Goal: Transaction & Acquisition: Purchase product/service

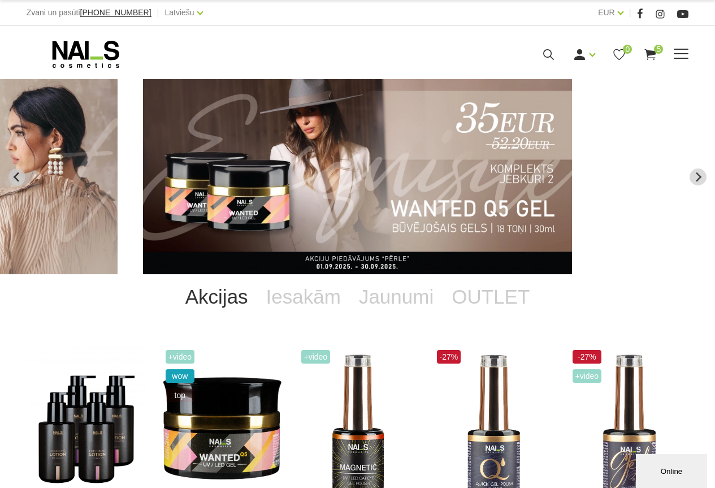
click at [680, 52] on span at bounding box center [681, 54] width 15 height 11
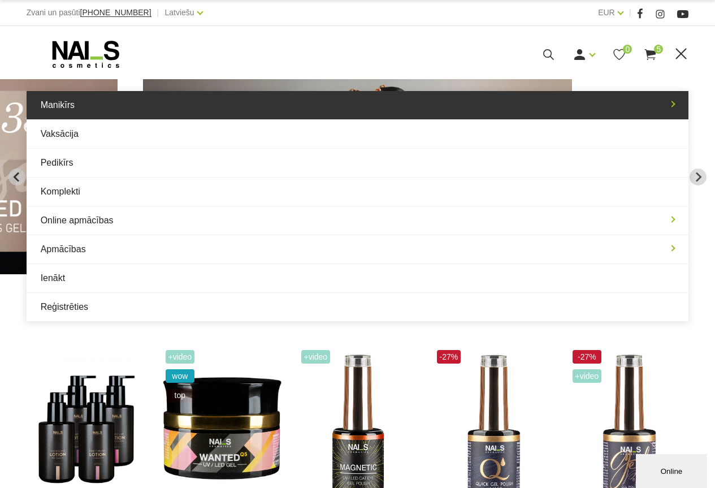
click at [114, 107] on link "Manikīrs" at bounding box center [358, 105] width 663 height 28
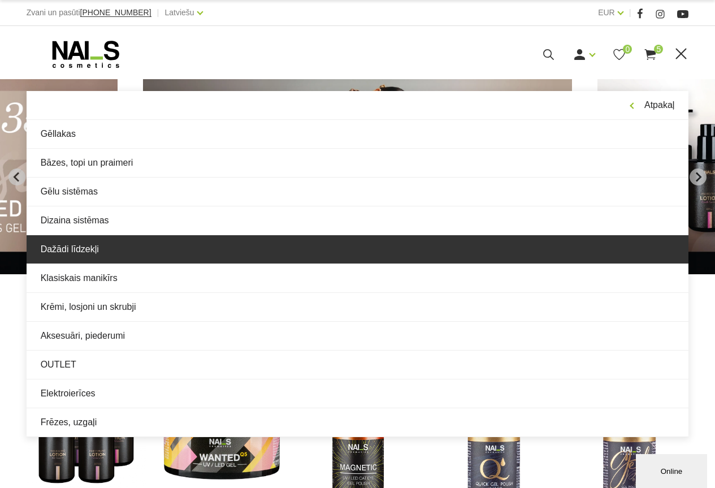
click at [79, 246] on link "Dažādi līdzekļi" at bounding box center [358, 249] width 663 height 28
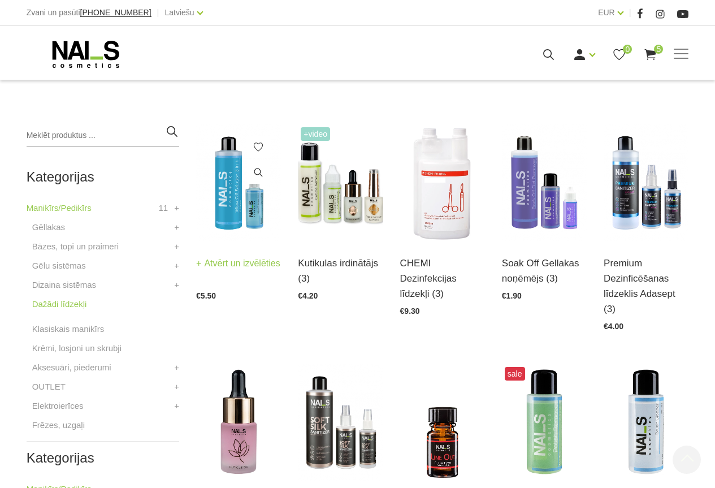
scroll to position [226, 0]
click at [220, 264] on link "Atvērt un izvēlēties" at bounding box center [238, 263] width 84 height 16
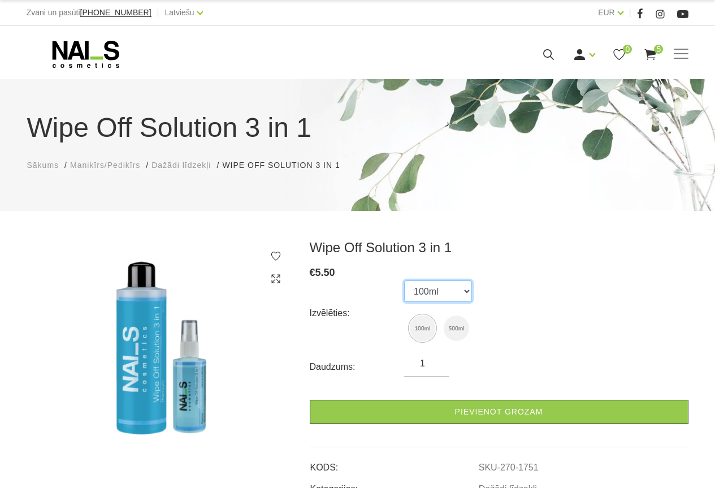
click at [465, 292] on select "100ml 500ml" at bounding box center [438, 290] width 68 height 21
select select "1752"
click at [404, 280] on select "100ml 500ml" at bounding box center [438, 290] width 68 height 21
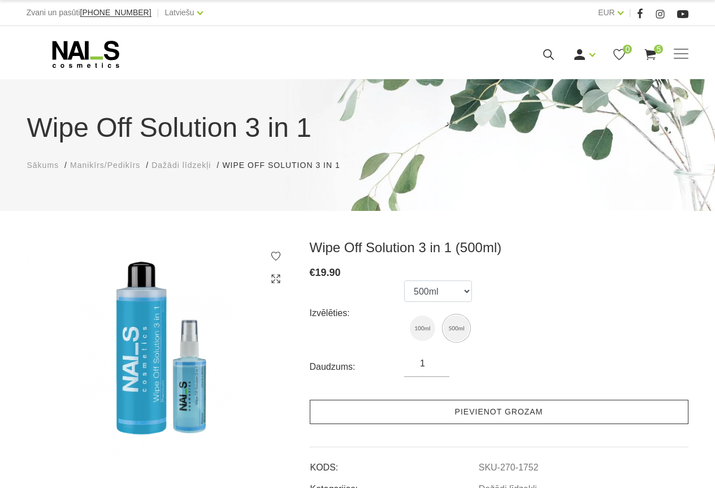
click at [469, 410] on link "Pievienot grozam" at bounding box center [499, 412] width 379 height 24
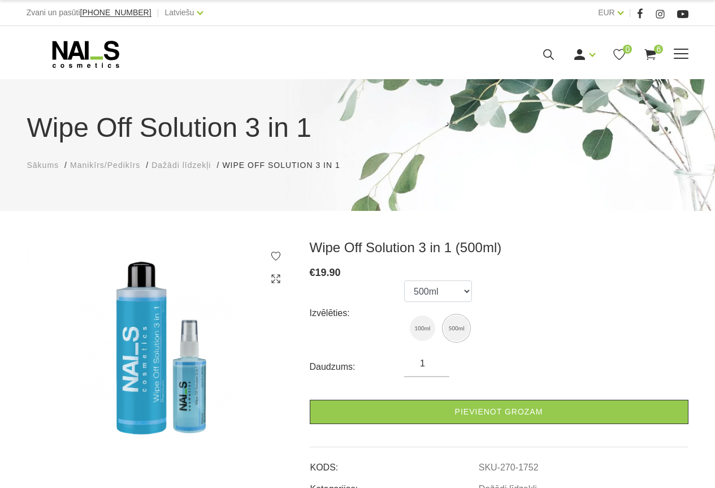
click at [651, 56] on icon at bounding box center [650, 54] width 14 height 14
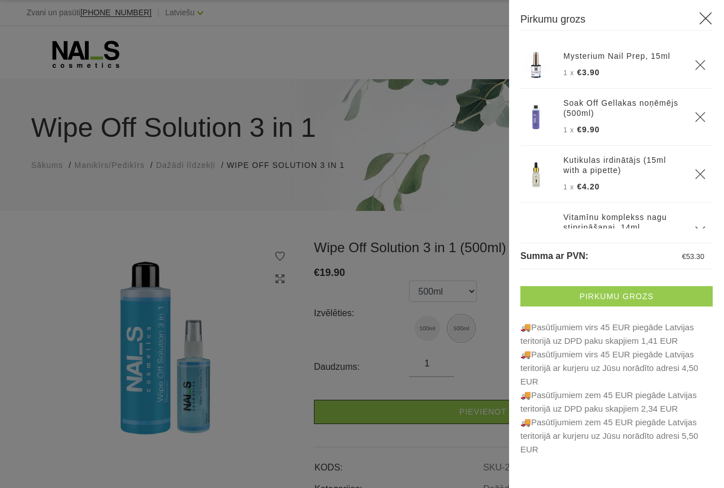
click at [605, 297] on link "Pirkumu grozs" at bounding box center [616, 296] width 192 height 20
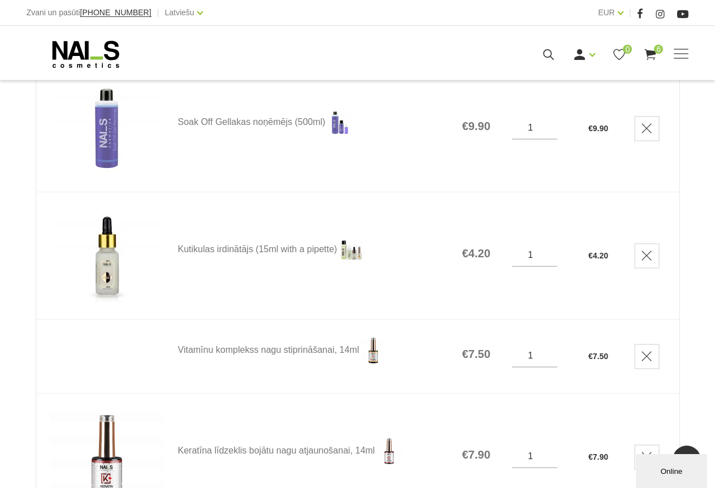
scroll to position [339, 0]
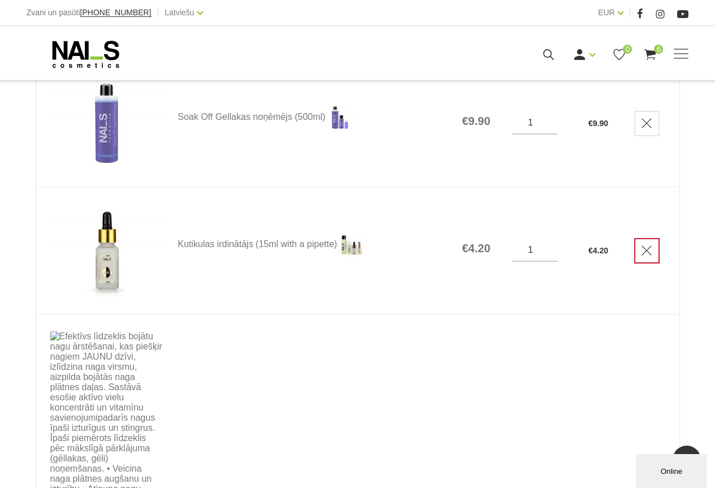
click at [650, 249] on icon "Delete" at bounding box center [646, 250] width 11 height 11
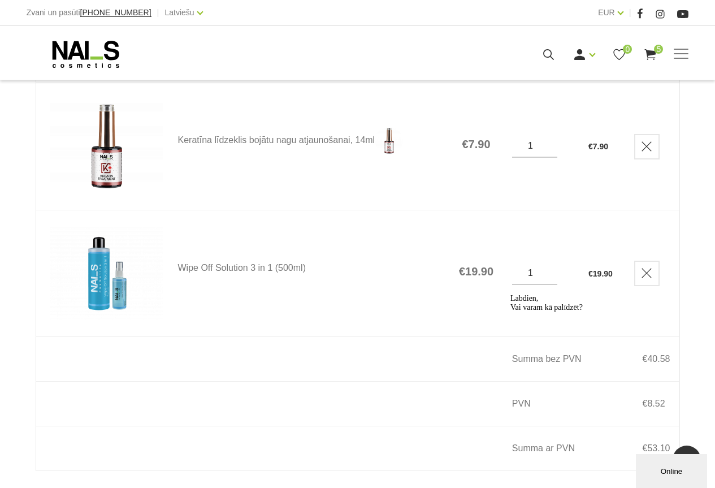
scroll to position [905, 0]
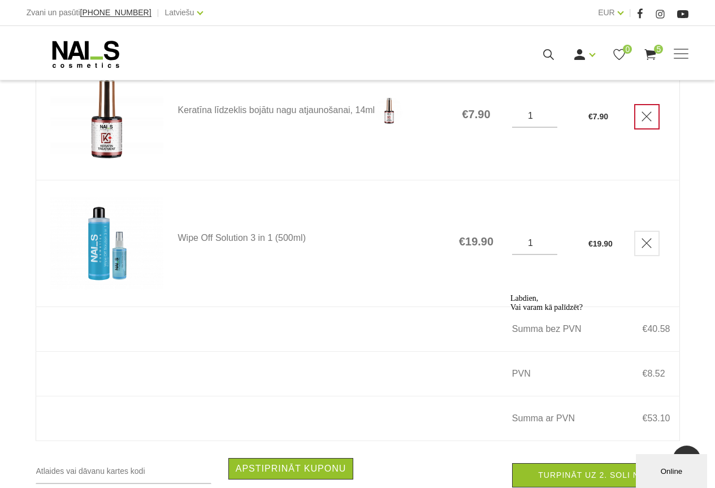
click at [647, 122] on icon "Delete" at bounding box center [646, 116] width 11 height 11
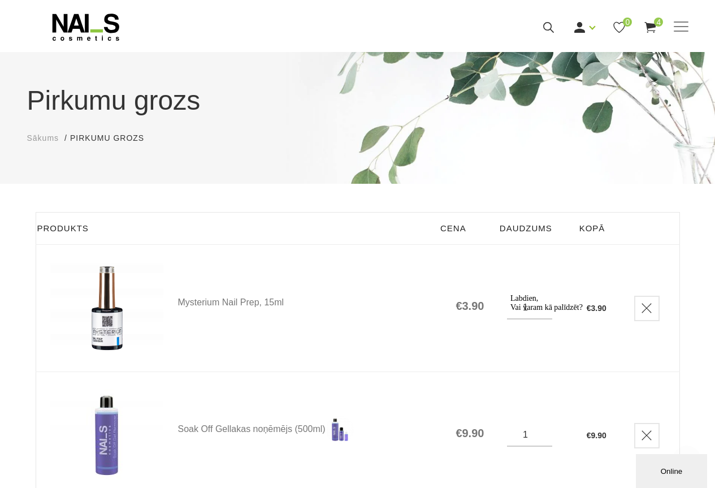
scroll to position [0, 0]
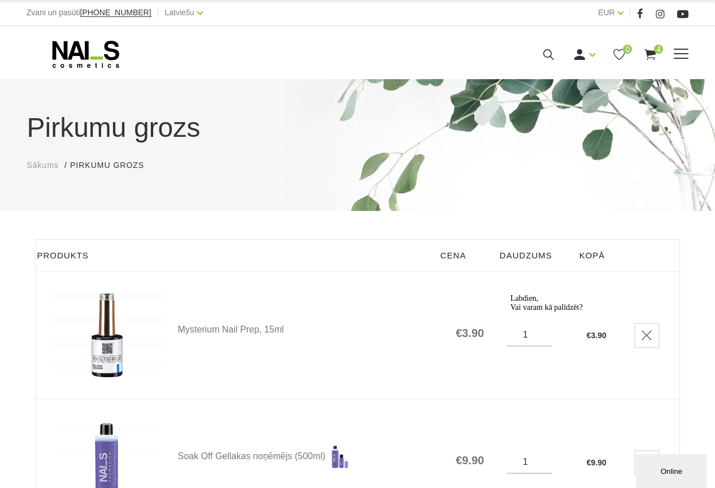
click at [684, 57] on span at bounding box center [681, 54] width 15 height 11
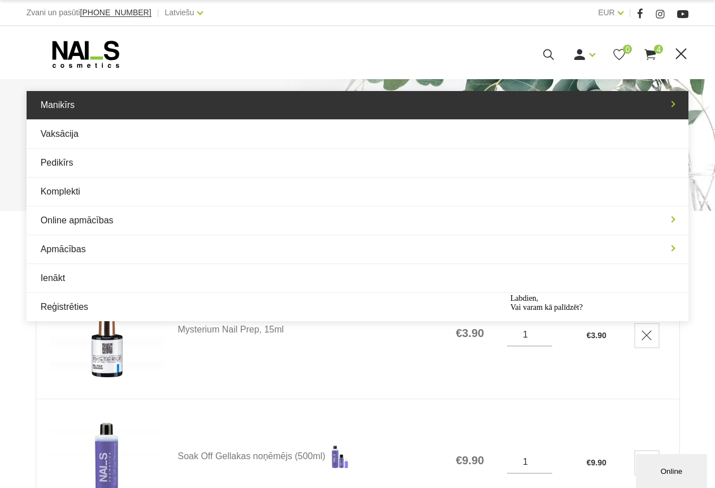
click at [117, 105] on link "Manikīrs" at bounding box center [358, 105] width 663 height 28
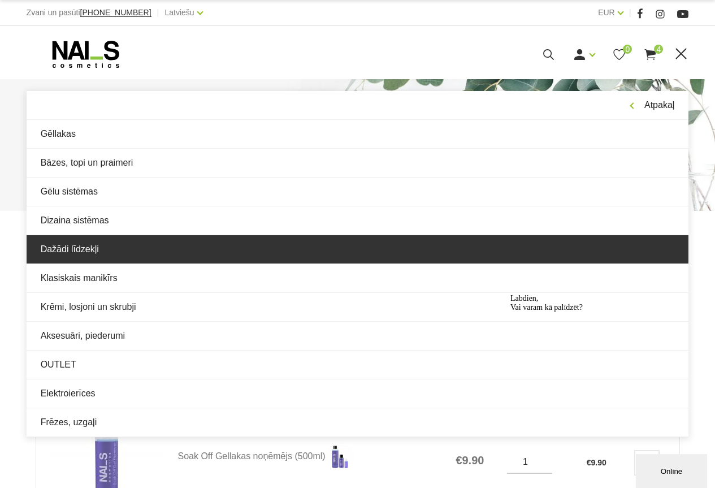
click at [92, 246] on link "Dažādi līdzekļi" at bounding box center [358, 249] width 663 height 28
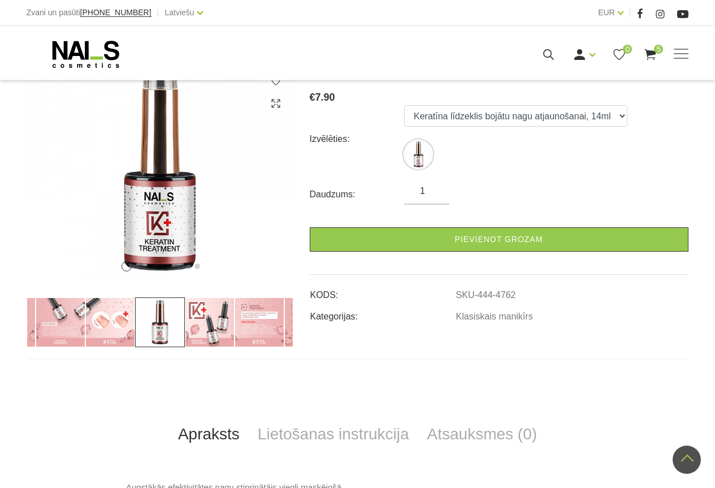
scroll to position [170, 0]
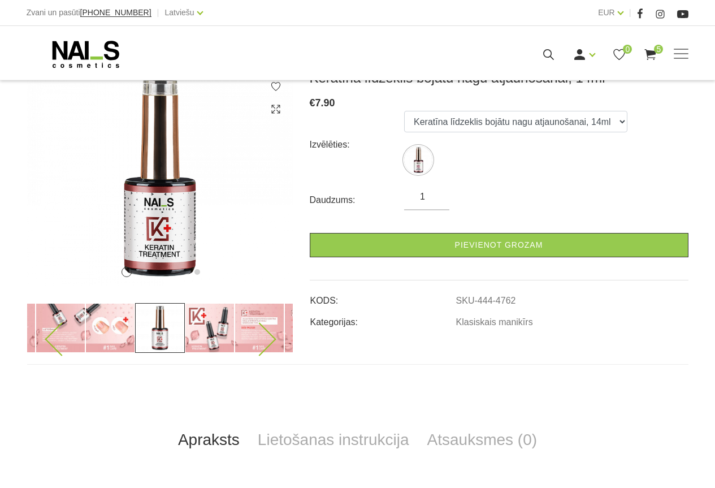
click at [103, 334] on img at bounding box center [110, 328] width 50 height 50
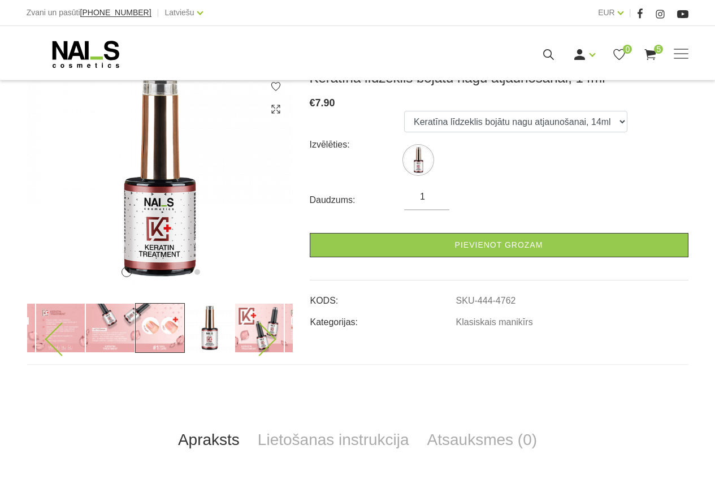
click at [164, 330] on img at bounding box center [160, 328] width 50 height 50
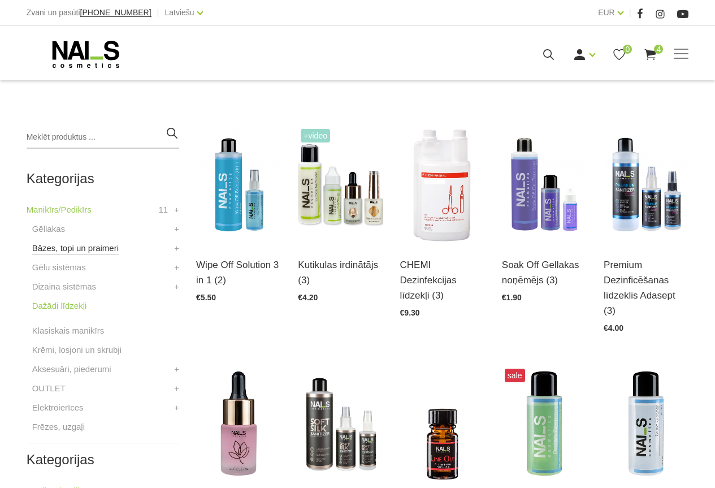
scroll to position [226, 0]
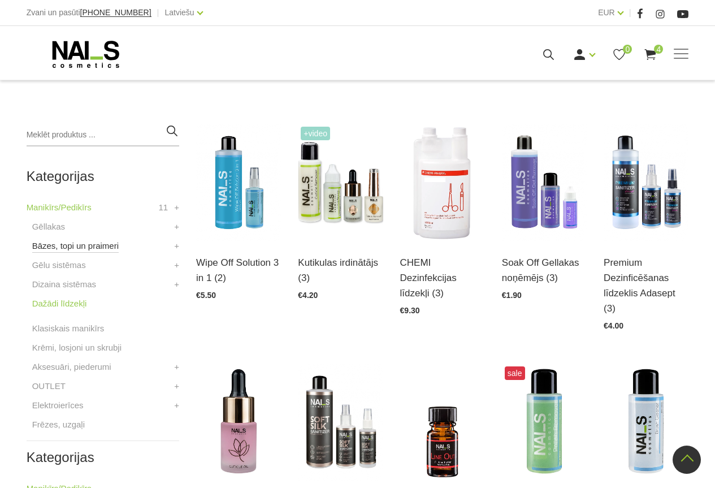
click at [104, 246] on link "Bāzes, topi un praimeri" at bounding box center [75, 246] width 86 height 14
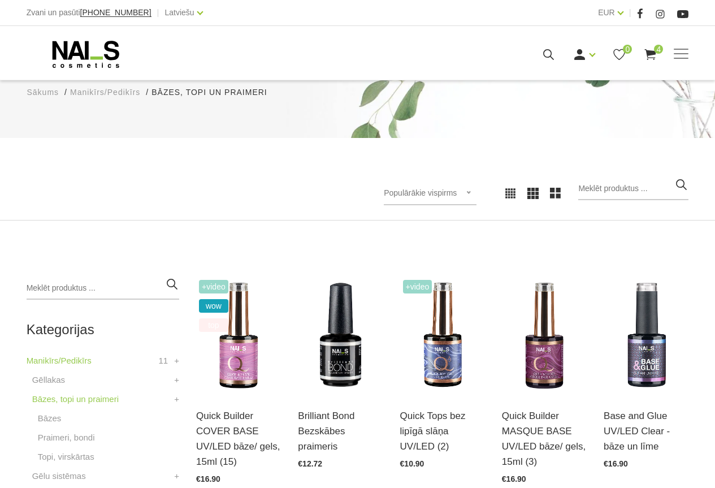
scroll to position [226, 0]
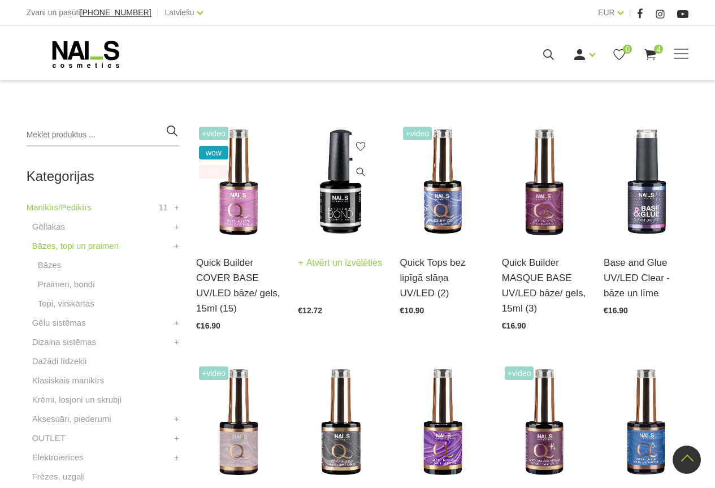
click at [325, 271] on link "Atvērt un izvēlēties" at bounding box center [340, 263] width 84 height 16
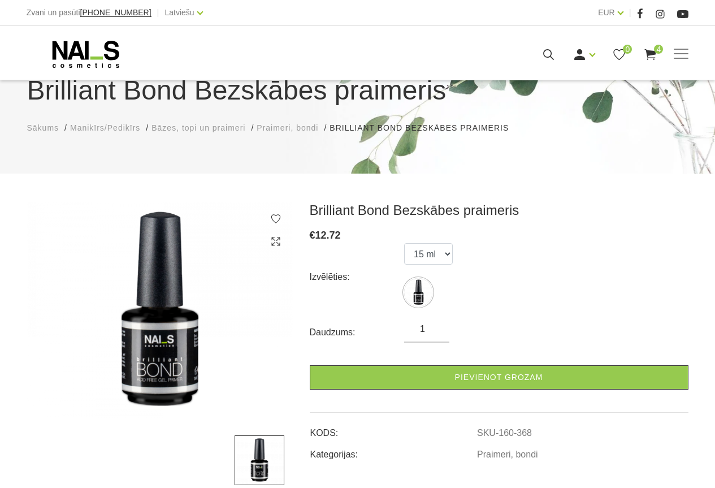
scroll to position [170, 0]
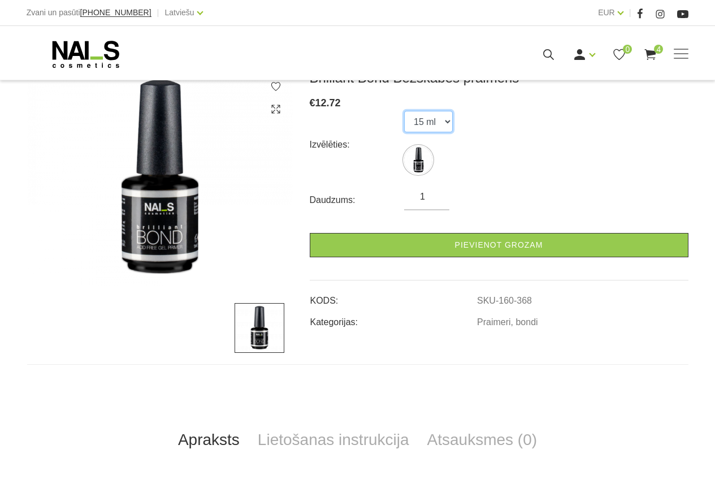
click at [446, 119] on select "15 ml" at bounding box center [428, 121] width 49 height 21
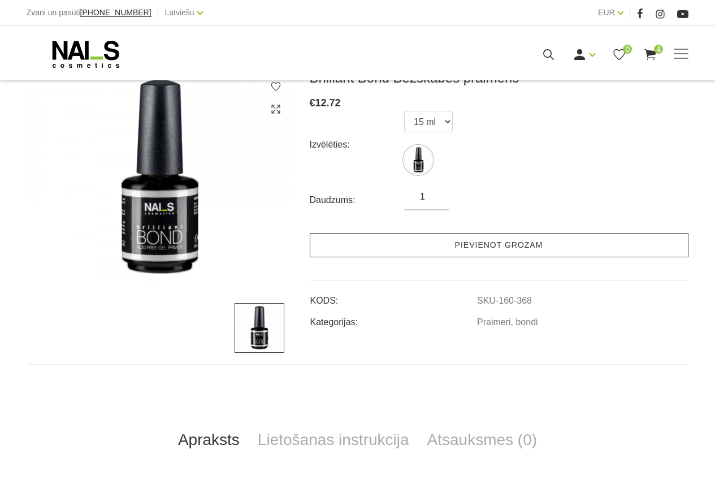
click at [481, 241] on link "Pievienot grozam" at bounding box center [499, 245] width 379 height 24
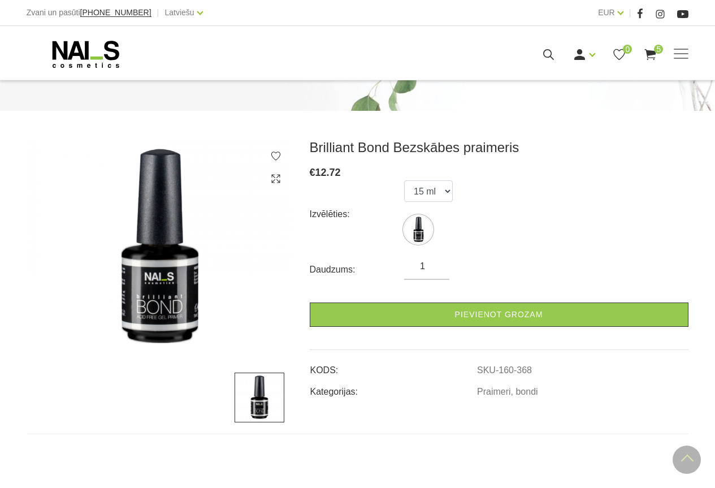
scroll to position [0, 0]
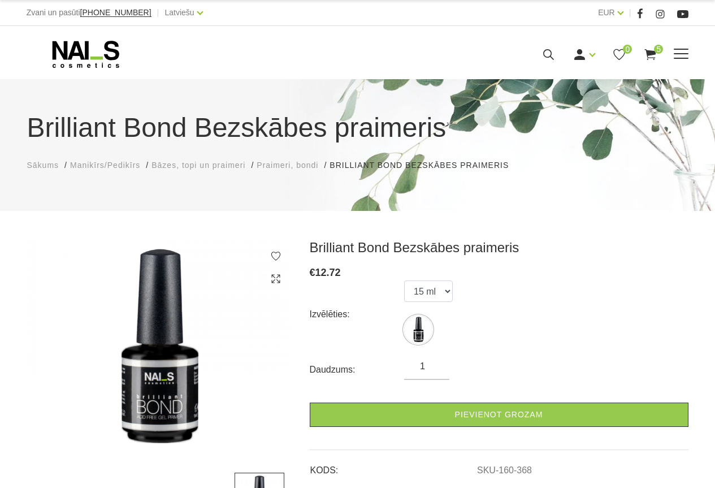
click at [686, 52] on span at bounding box center [681, 54] width 15 height 11
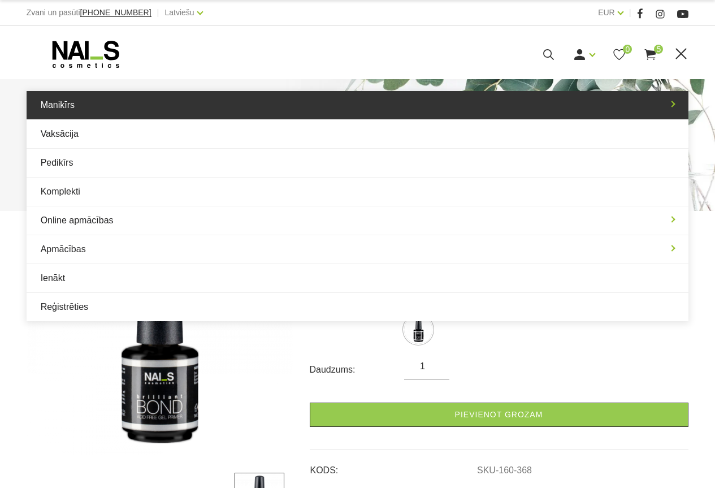
click at [71, 105] on link "Manikīrs" at bounding box center [358, 105] width 663 height 28
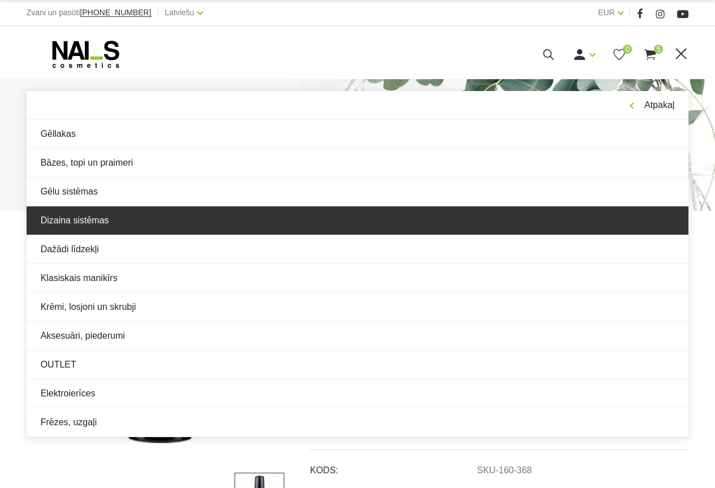
click at [76, 220] on link "Dizaina sistēmas" at bounding box center [358, 220] width 663 height 28
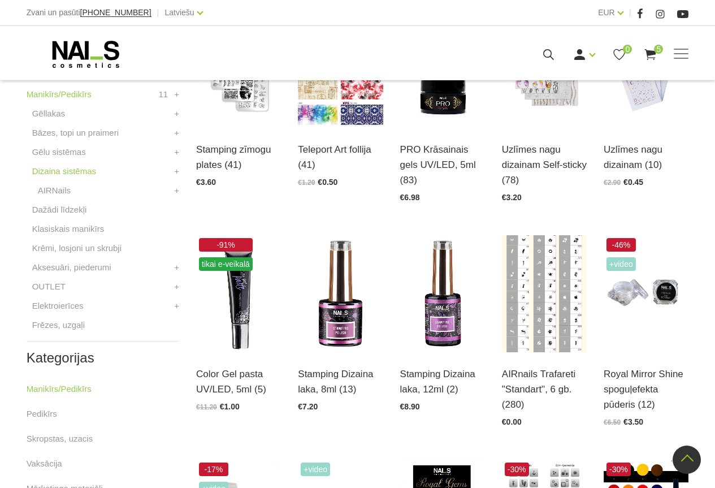
scroll to position [396, 0]
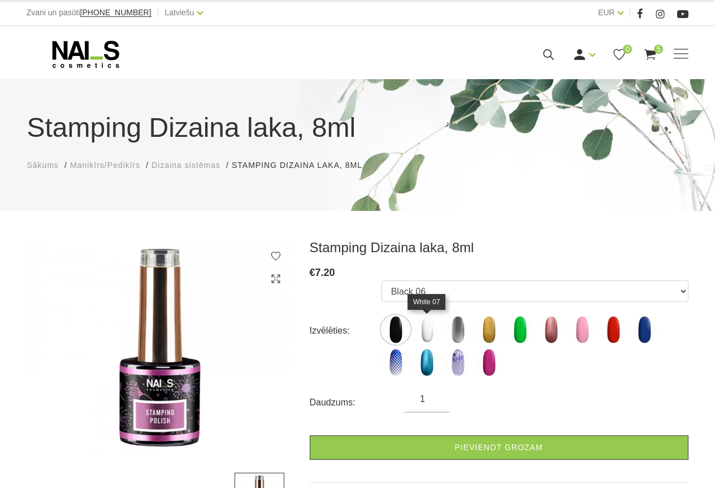
click at [424, 330] on img at bounding box center [427, 329] width 28 height 28
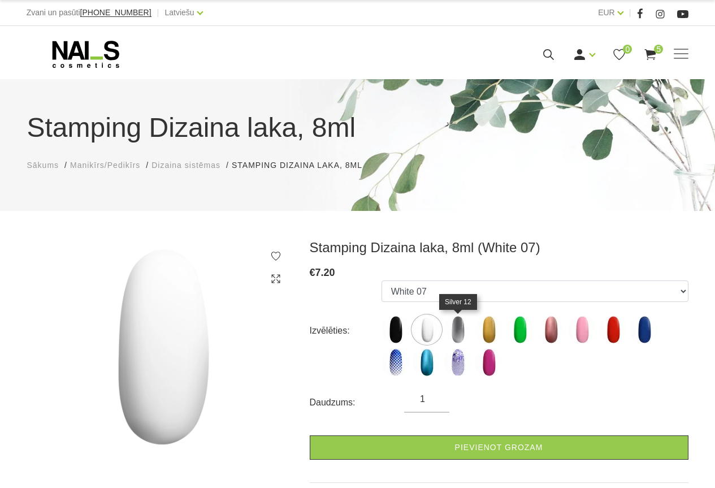
click at [460, 335] on img at bounding box center [458, 329] width 28 height 28
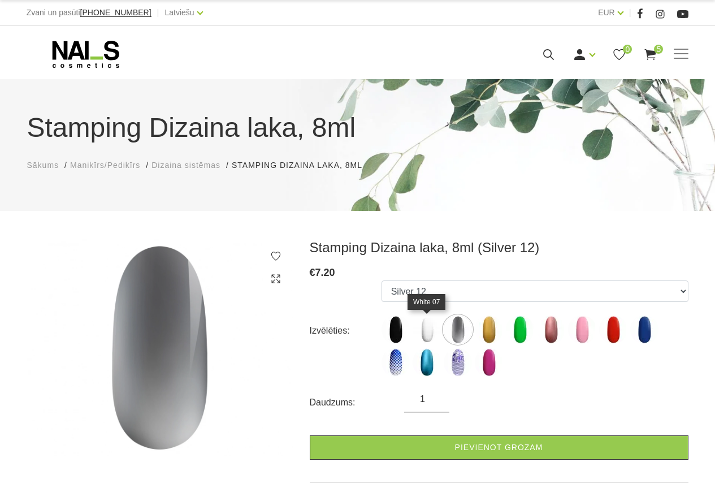
click at [427, 336] on img at bounding box center [427, 329] width 28 height 28
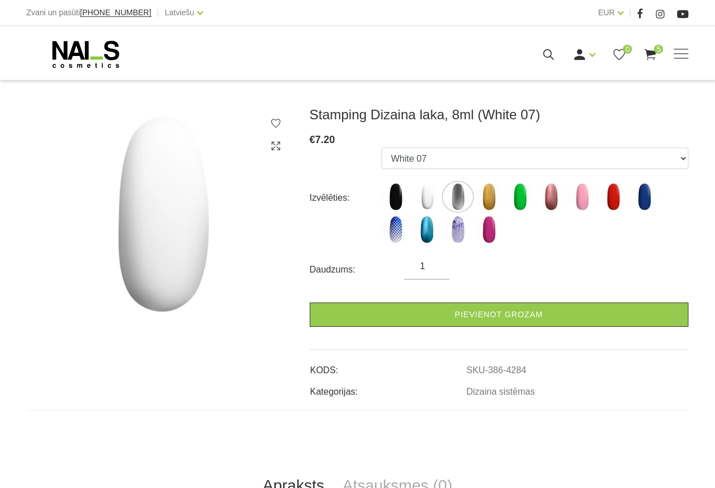
scroll to position [113, 0]
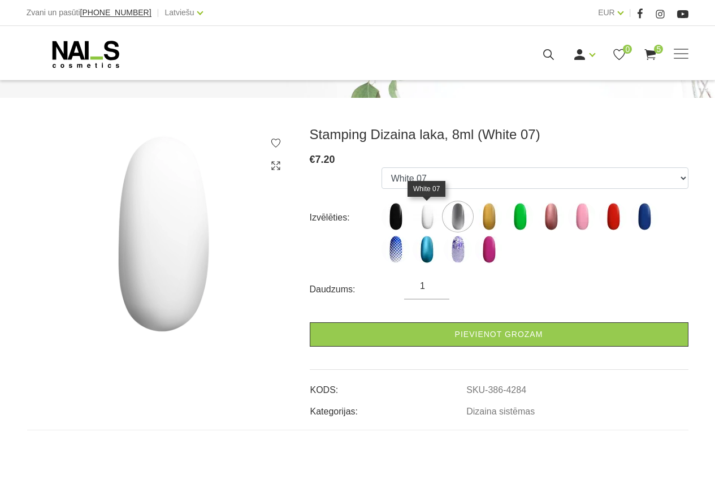
click at [430, 222] on img at bounding box center [427, 216] width 28 height 28
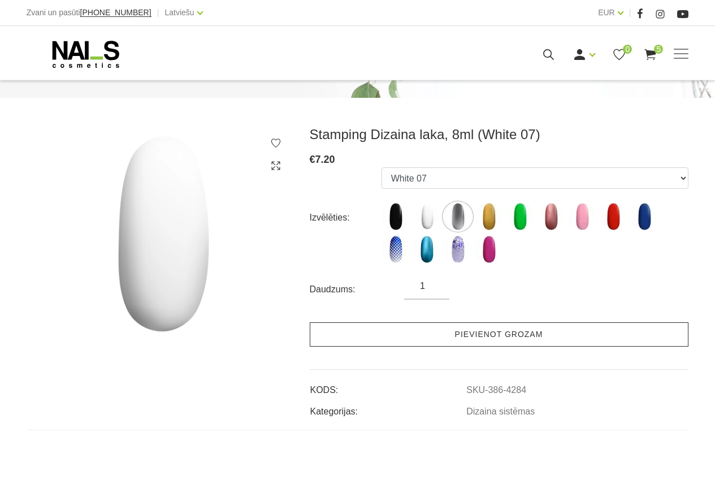
click at [451, 335] on link "Pievienot grozam" at bounding box center [499, 334] width 379 height 24
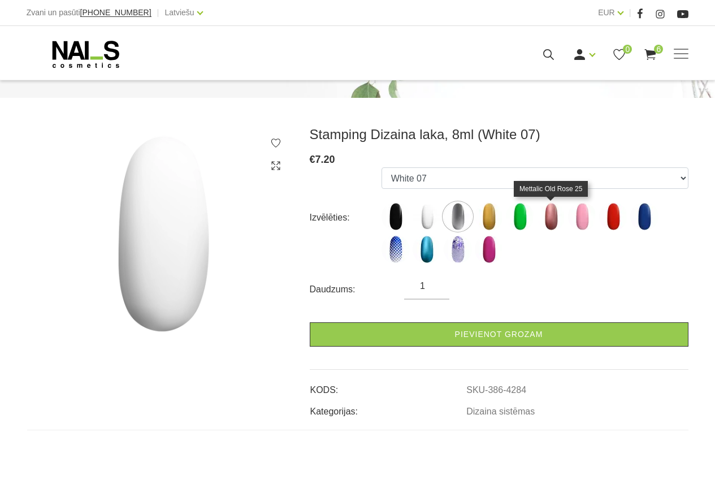
click at [555, 217] on img at bounding box center [551, 216] width 28 height 28
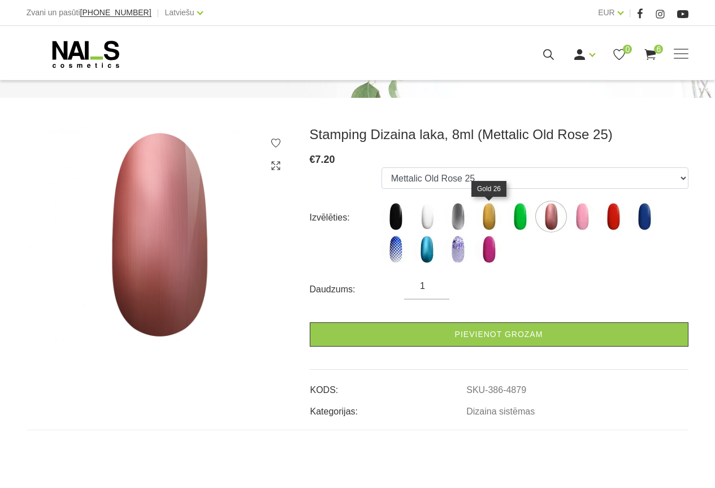
click at [488, 224] on img at bounding box center [489, 216] width 28 height 28
select select "4286"
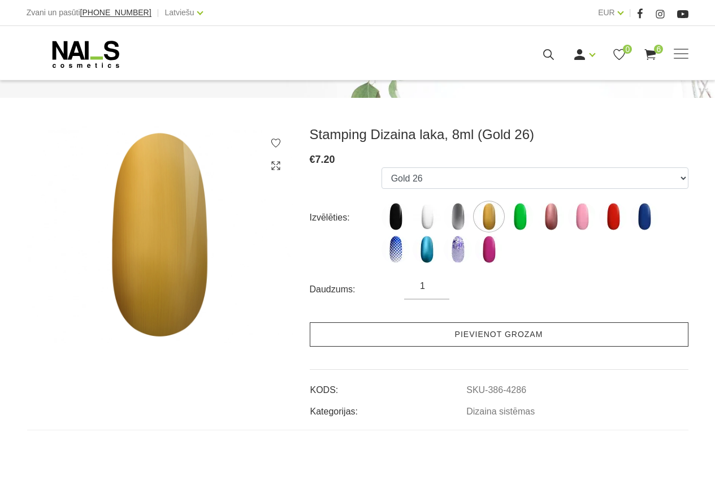
click at [444, 334] on link "Pievienot grozam" at bounding box center [499, 334] width 379 height 24
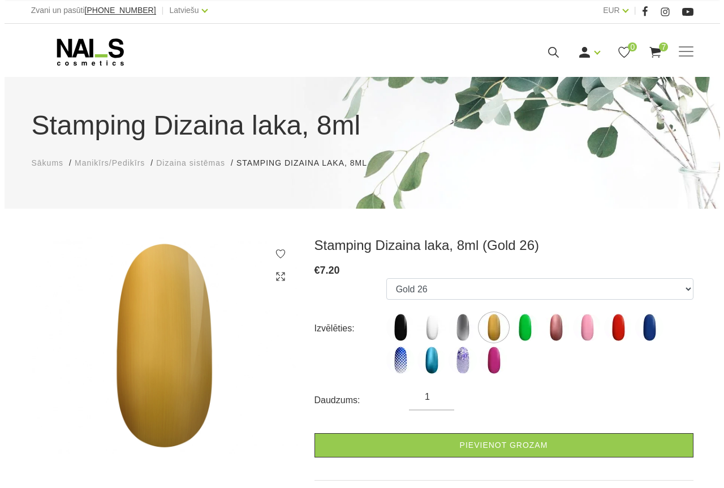
scroll to position [0, 0]
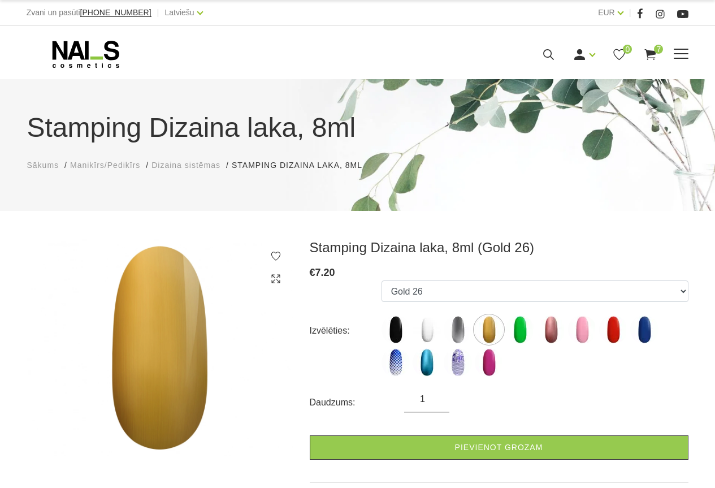
click at [654, 57] on use at bounding box center [650, 54] width 11 height 11
